Goal: Task Accomplishment & Management: Contribute content

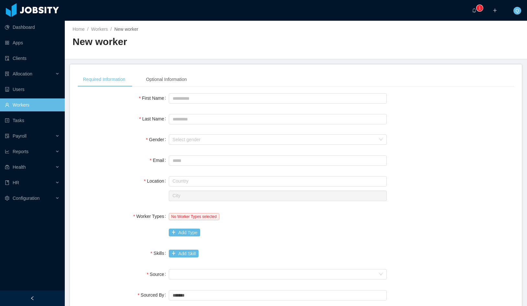
click at [480, 153] on div "First Name Last Name Gender Select gender Email Location Country City Worker Ty…" at bounding box center [296, 260] width 437 height 337
click at [102, 29] on link "Workers" at bounding box center [99, 29] width 17 height 5
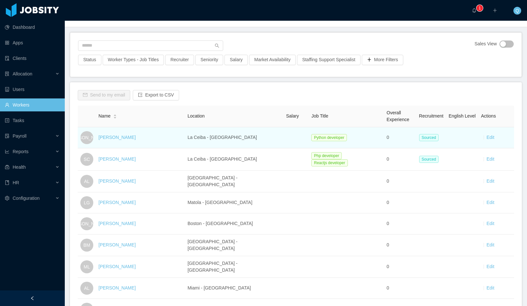
scroll to position [32, 0]
click at [120, 135] on link "[PERSON_NAME]" at bounding box center [117, 137] width 37 height 5
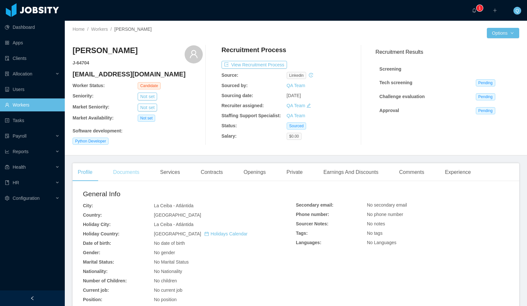
click at [131, 174] on div "Documents" at bounding box center [126, 172] width 37 height 18
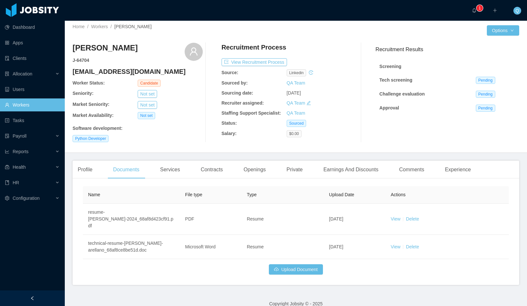
scroll to position [5, 0]
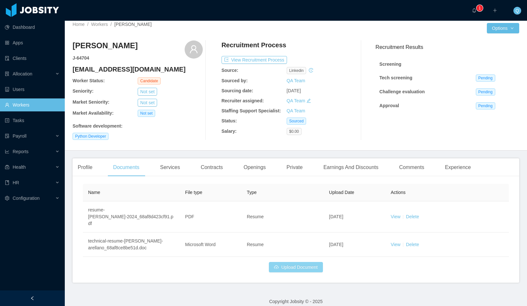
click at [312, 262] on button "Upload Document" at bounding box center [296, 267] width 54 height 10
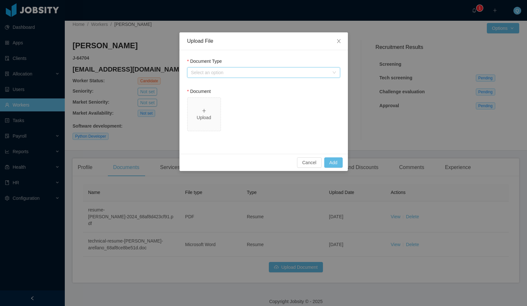
click at [260, 76] on div "Select an option" at bounding box center [261, 73] width 141 height 10
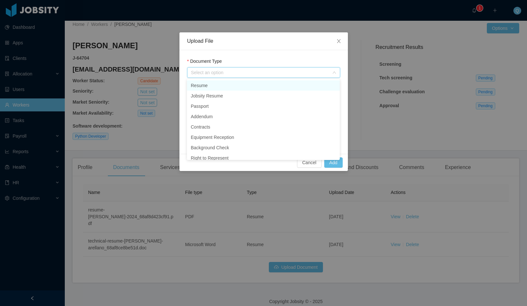
click at [261, 71] on div "Select an option" at bounding box center [260, 72] width 138 height 6
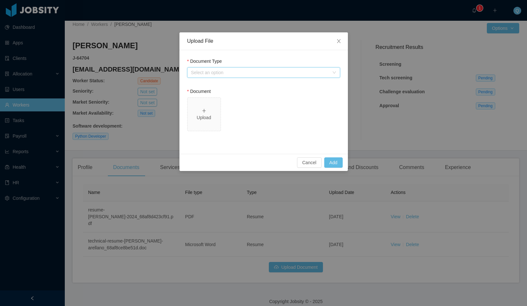
click at [259, 73] on div "Select an option" at bounding box center [260, 72] width 138 height 6
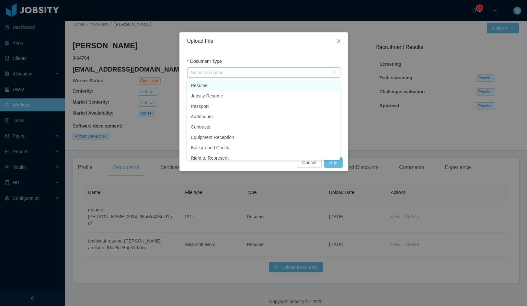
click at [225, 85] on li "Resume" at bounding box center [263, 85] width 153 height 10
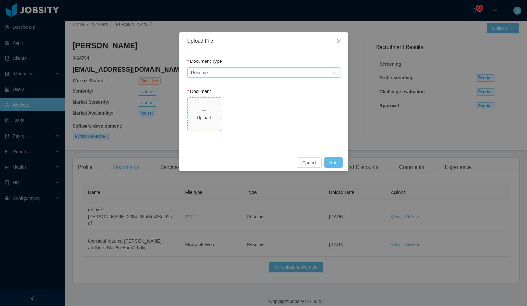
click at [210, 109] on div "Upload" at bounding box center [204, 115] width 28 height 14
click at [333, 161] on button "Add" at bounding box center [333, 163] width 18 height 10
